Goal: Task Accomplishment & Management: Complete application form

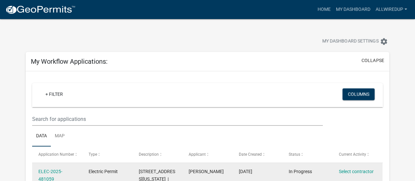
scroll to position [85, 0]
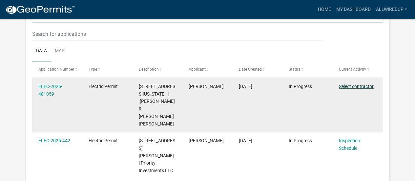
click at [344, 86] on link "Select contractor" at bounding box center [356, 86] width 35 height 5
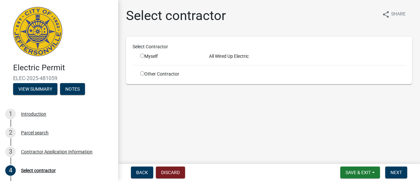
click at [142, 54] on input "radio" at bounding box center [142, 55] width 4 height 4
radio input "true"
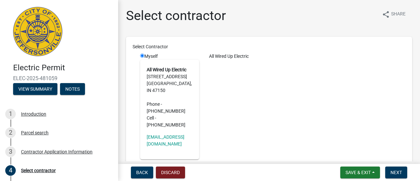
scroll to position [39, 0]
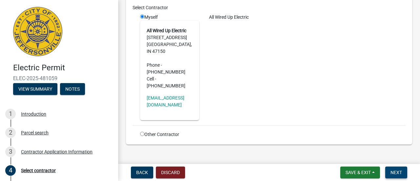
click at [391, 169] on button "Next" at bounding box center [396, 172] width 22 height 12
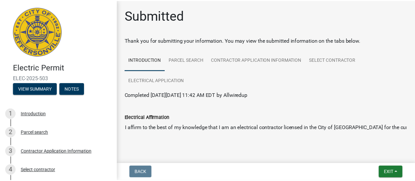
scroll to position [12, 0]
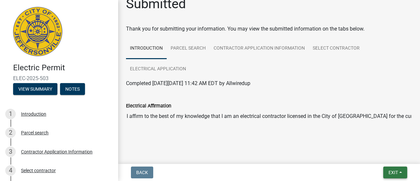
click at [388, 169] on button "Exit" at bounding box center [395, 172] width 24 height 12
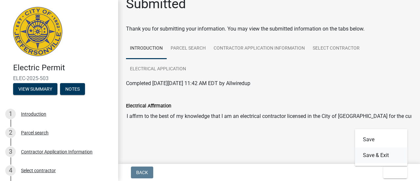
click at [372, 153] on button "Save & Exit" at bounding box center [381, 155] width 52 height 16
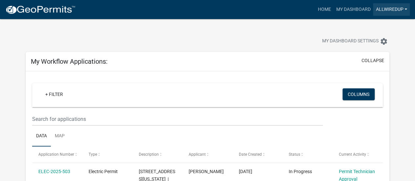
click at [401, 9] on link "Allwiredup" at bounding box center [391, 9] width 37 height 12
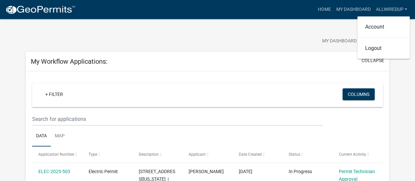
click at [262, 38] on div "My Dashboard Settings settings" at bounding box center [315, 42] width 155 height 14
